Goal: Task Accomplishment & Management: Manage account settings

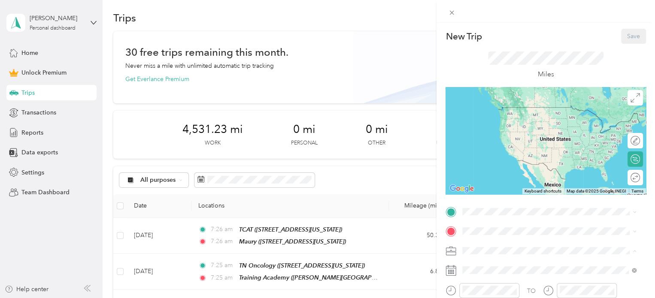
click at [475, 128] on span "Work" at bounding box center [472, 130] width 15 height 7
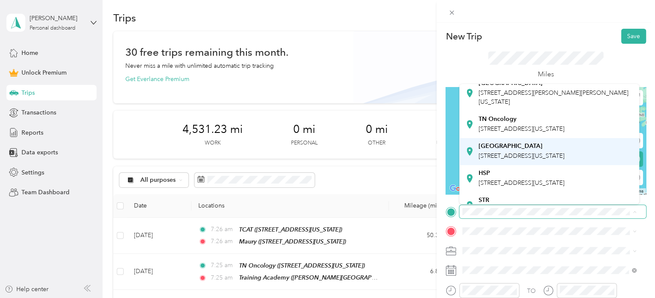
scroll to position [186, 0]
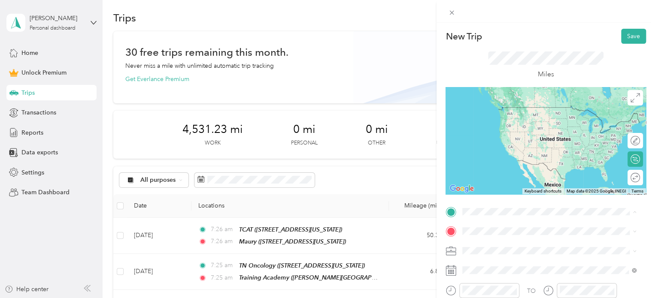
click at [522, 185] on div "Maury [STREET_ADDRESS][US_STATE]" at bounding box center [521, 190] width 86 height 18
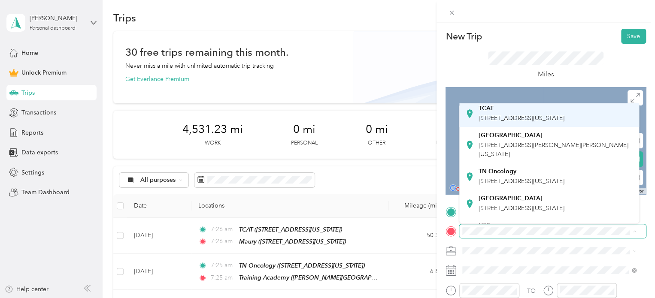
scroll to position [0, 0]
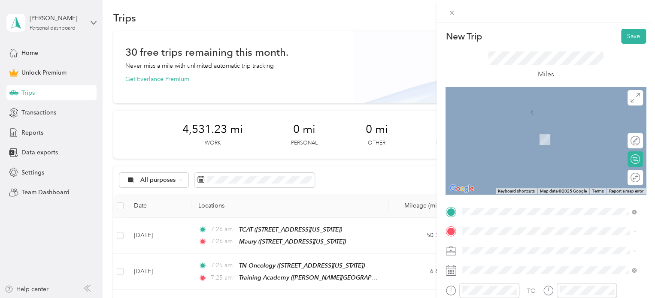
click at [507, 140] on span "[PERSON_NAME][GEOGRAPHIC_DATA], [US_STATE], [GEOGRAPHIC_DATA]" at bounding box center [551, 141] width 146 height 16
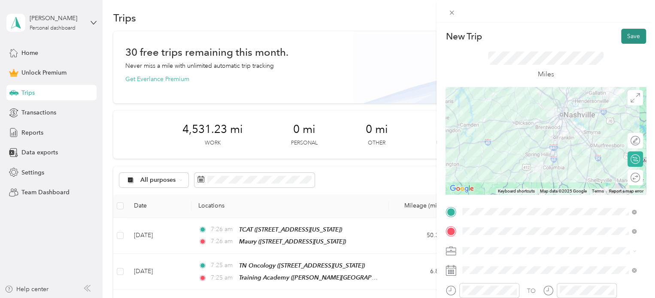
click at [625, 37] on button "Save" at bounding box center [633, 36] width 25 height 15
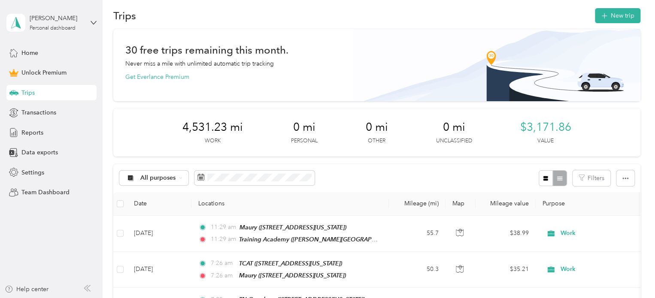
scroll to position [8, 0]
click at [616, 17] on button "New trip" at bounding box center [616, 16] width 45 height 15
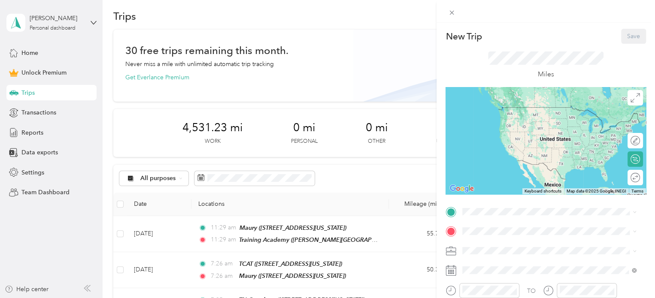
click at [467, 255] on span at bounding box center [552, 251] width 187 height 14
click at [477, 132] on li "Work" at bounding box center [549, 130] width 180 height 15
click at [495, 117] on span "[PERSON_NAME][GEOGRAPHIC_DATA], [US_STATE], [GEOGRAPHIC_DATA]" at bounding box center [551, 124] width 146 height 16
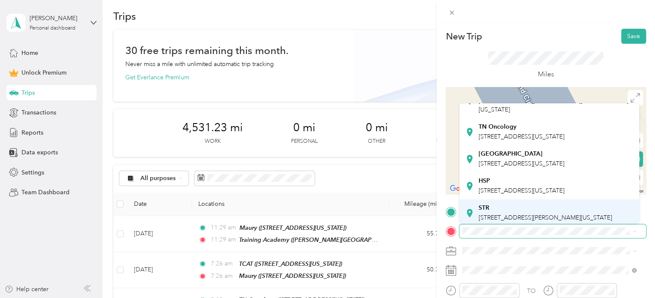
scroll to position [101, 0]
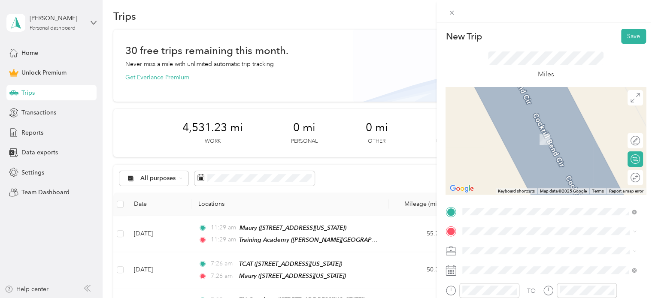
click at [530, 142] on div "TN Oncology [STREET_ADDRESS][US_STATE]" at bounding box center [521, 133] width 86 height 18
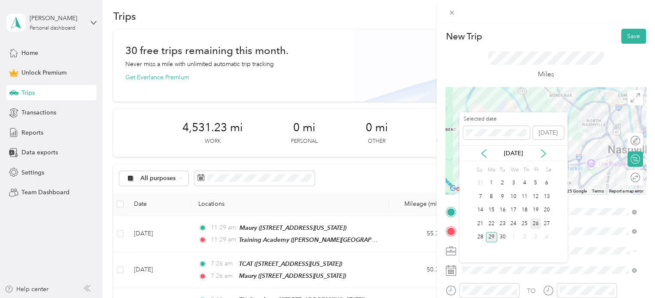
click at [537, 220] on div "26" at bounding box center [535, 223] width 11 height 11
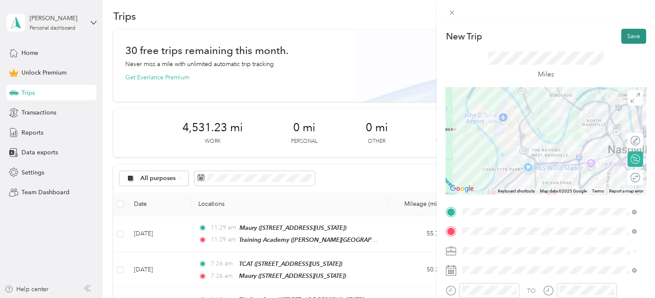
click at [625, 35] on button "Save" at bounding box center [633, 36] width 25 height 15
